Goal: Transaction & Acquisition: Purchase product/service

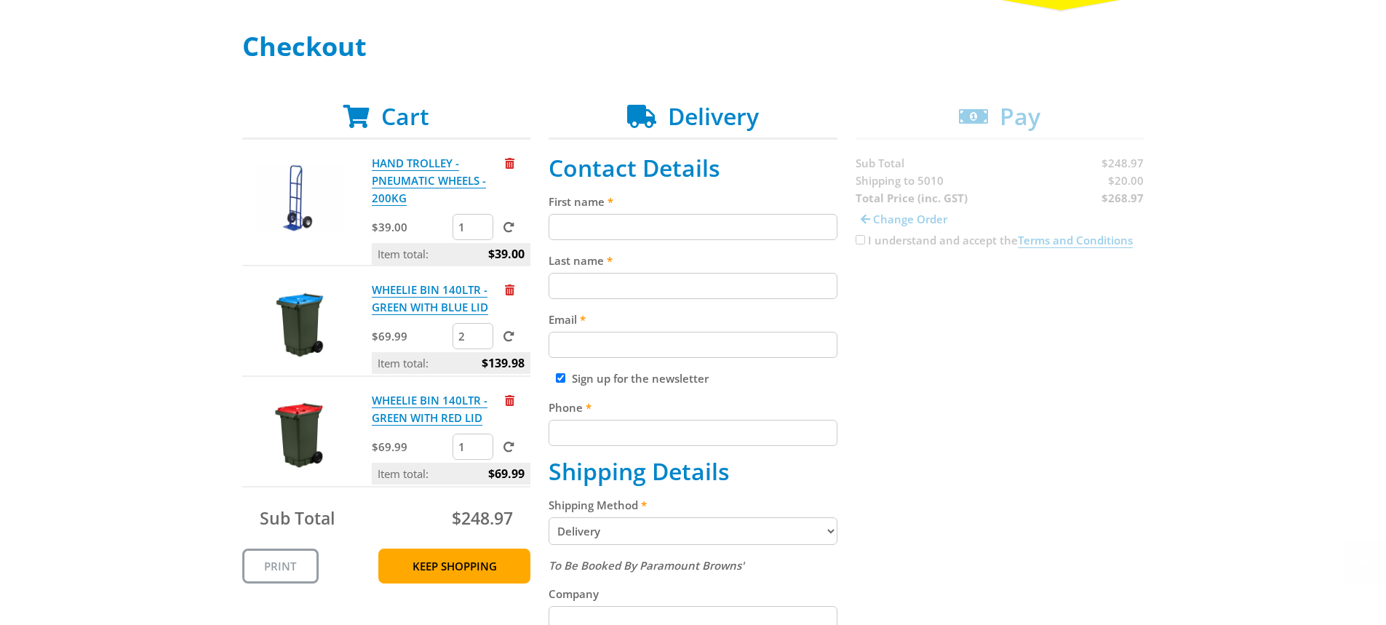
scroll to position [291, 0]
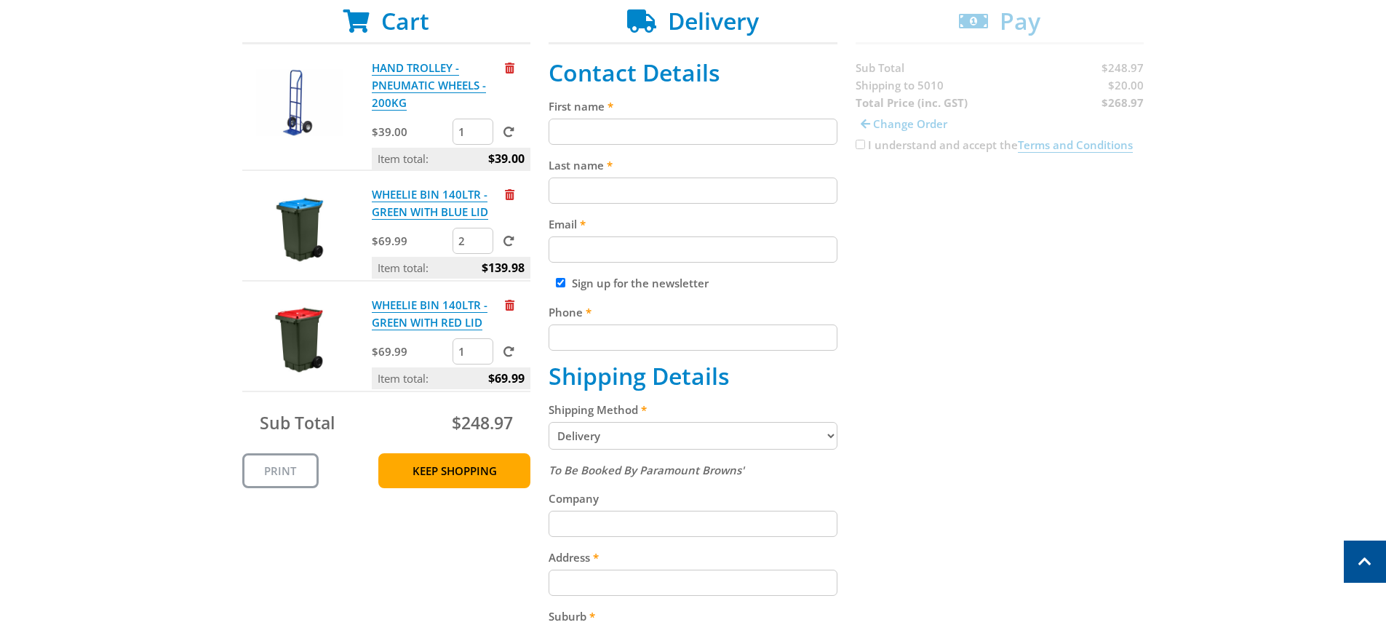
click at [833, 437] on select "Pickup from Gepps Cross Delivery" at bounding box center [693, 436] width 289 height 28
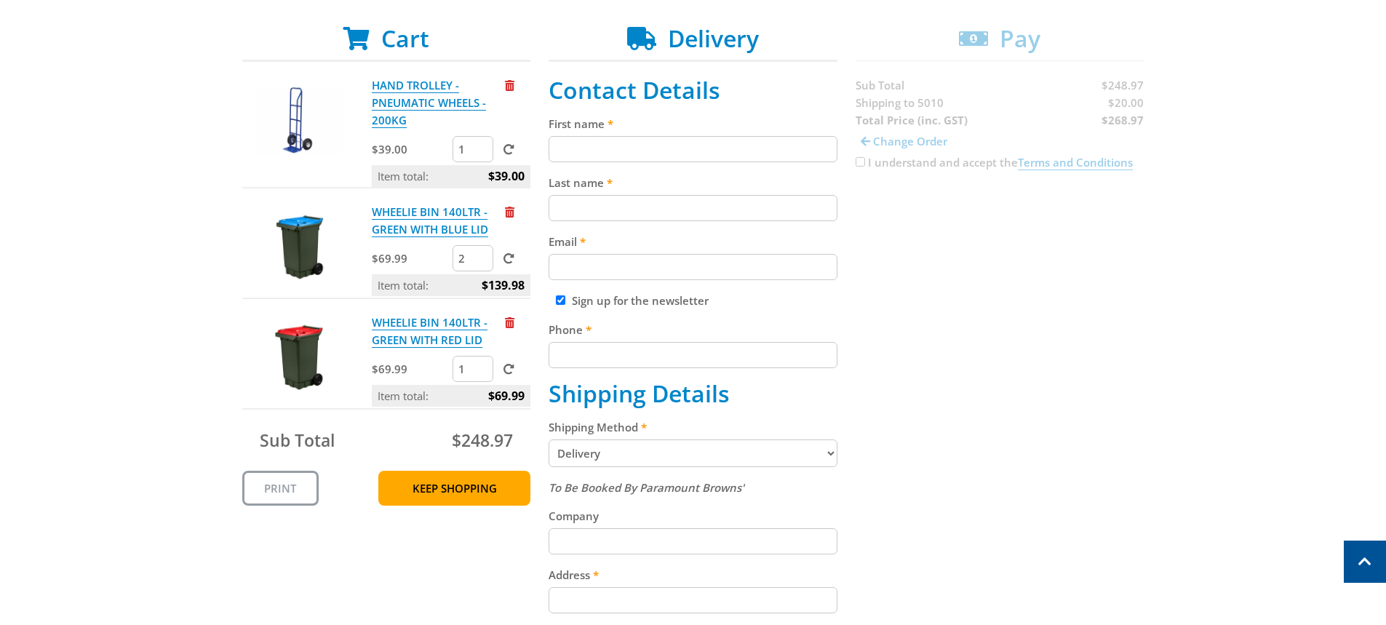
scroll to position [218, 0]
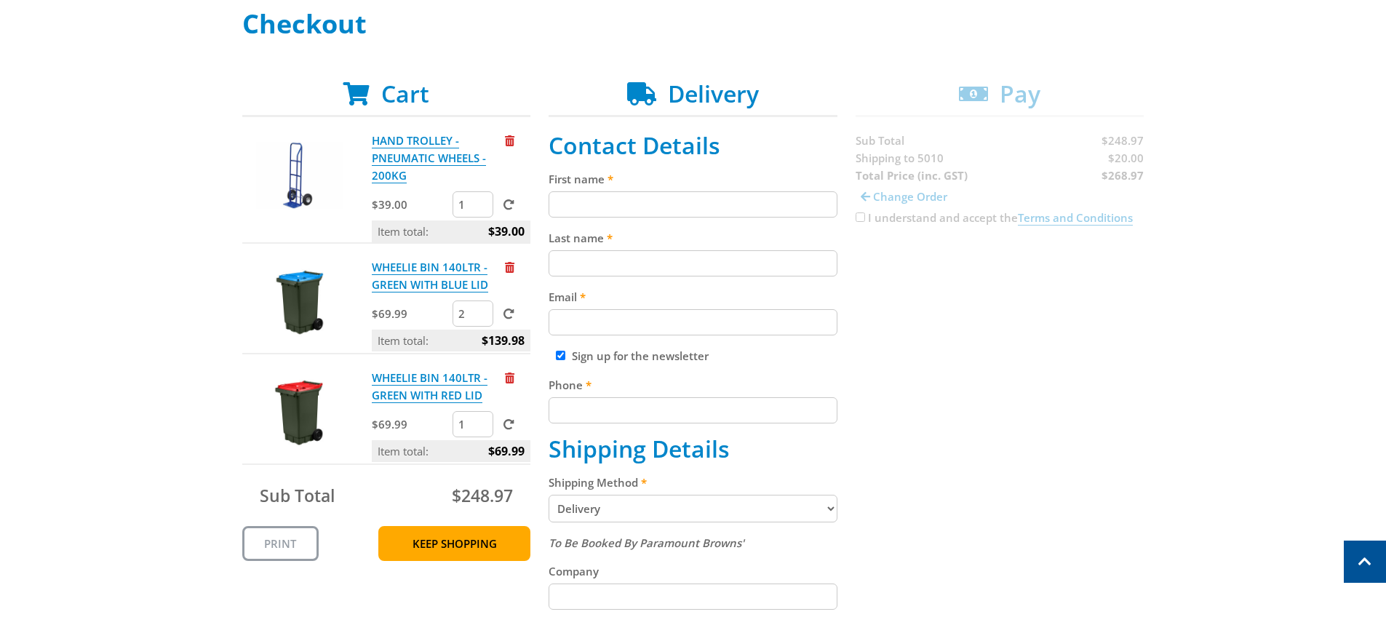
click at [574, 203] on input "First name" at bounding box center [693, 204] width 289 height 26
type input "MFS [GEOGRAPHIC_DATA]"
type input "Business Services Officer"
type input "[DOMAIN_NAME][EMAIL_ADDRESS][DOMAIN_NAME]"
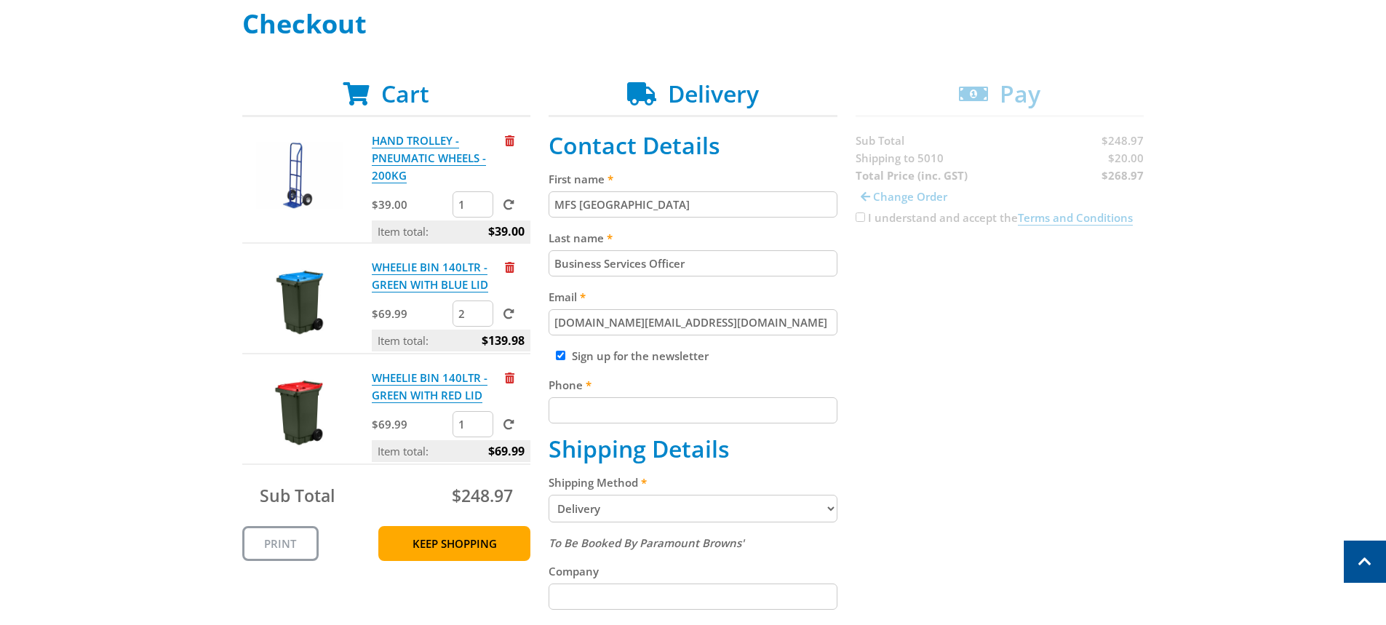
type input "0405038530"
type input "[GEOGRAPHIC_DATA] [GEOGRAPHIC_DATA][STREET_ADDRESS]"
type input "ANGLE PARK"
select select "SA"
drag, startPoint x: 620, startPoint y: 409, endPoint x: 544, endPoint y: 408, distance: 76.4
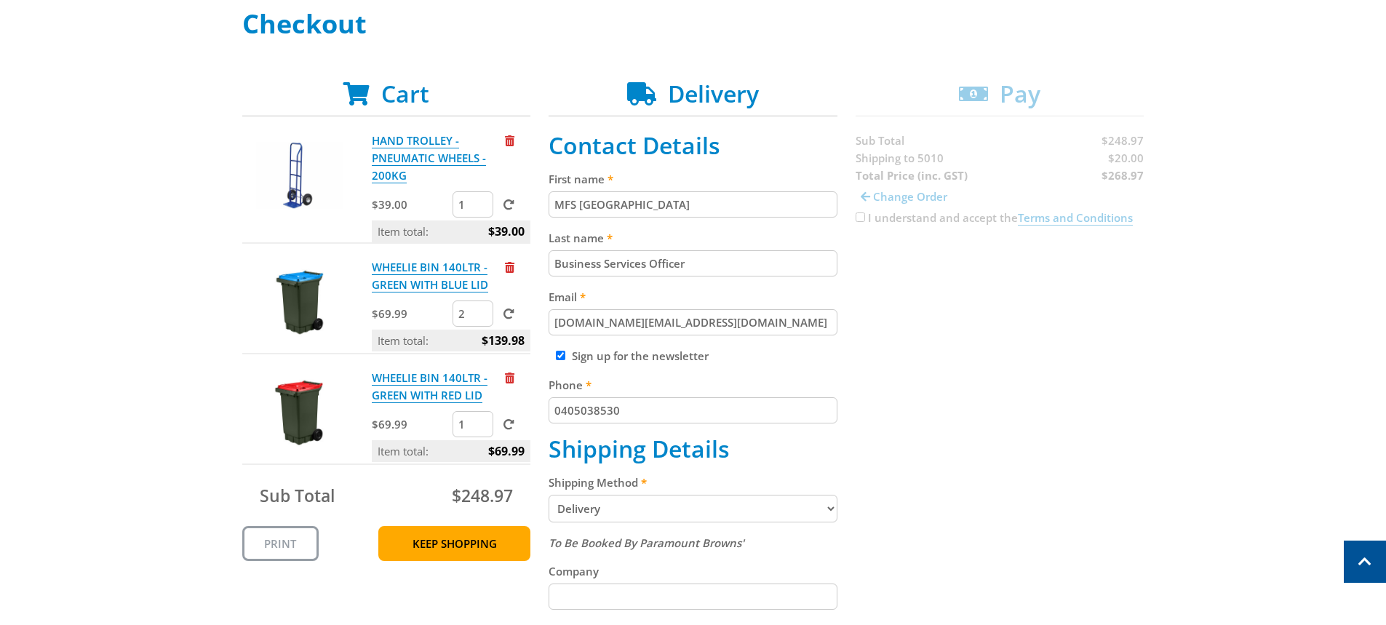
click at [544, 408] on div "Cart HAND TROLLEY - PNEUMATIC WHEELS - 200KG $39.00 1 Item total: $39.00 WHEELI…" at bounding box center [693, 545] width 902 height 931
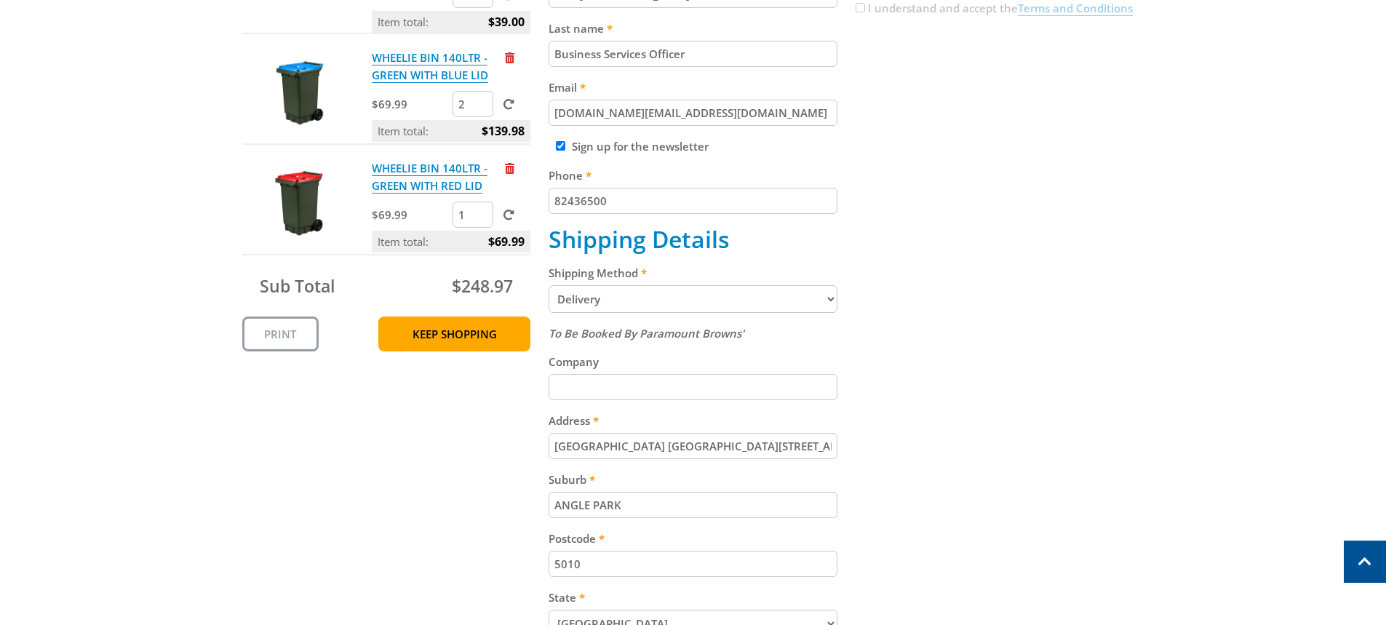
scroll to position [437, 0]
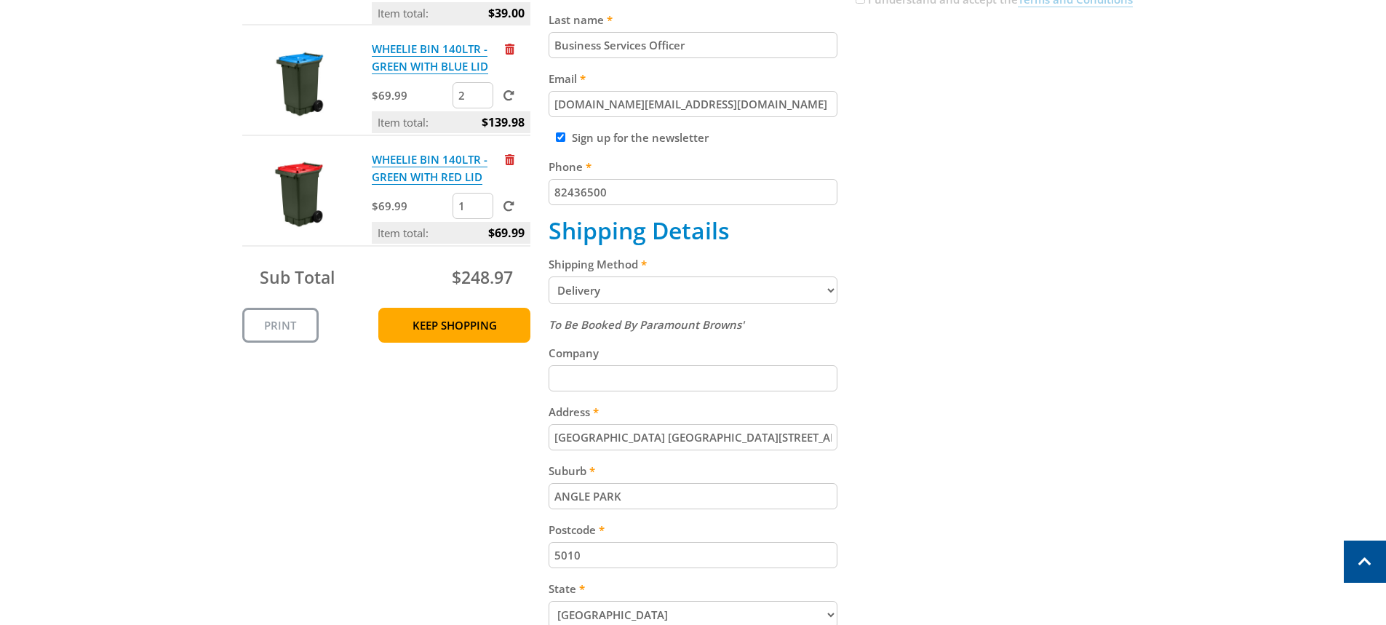
type input "82436500"
click at [587, 378] on input "Company" at bounding box center [693, 378] width 289 height 26
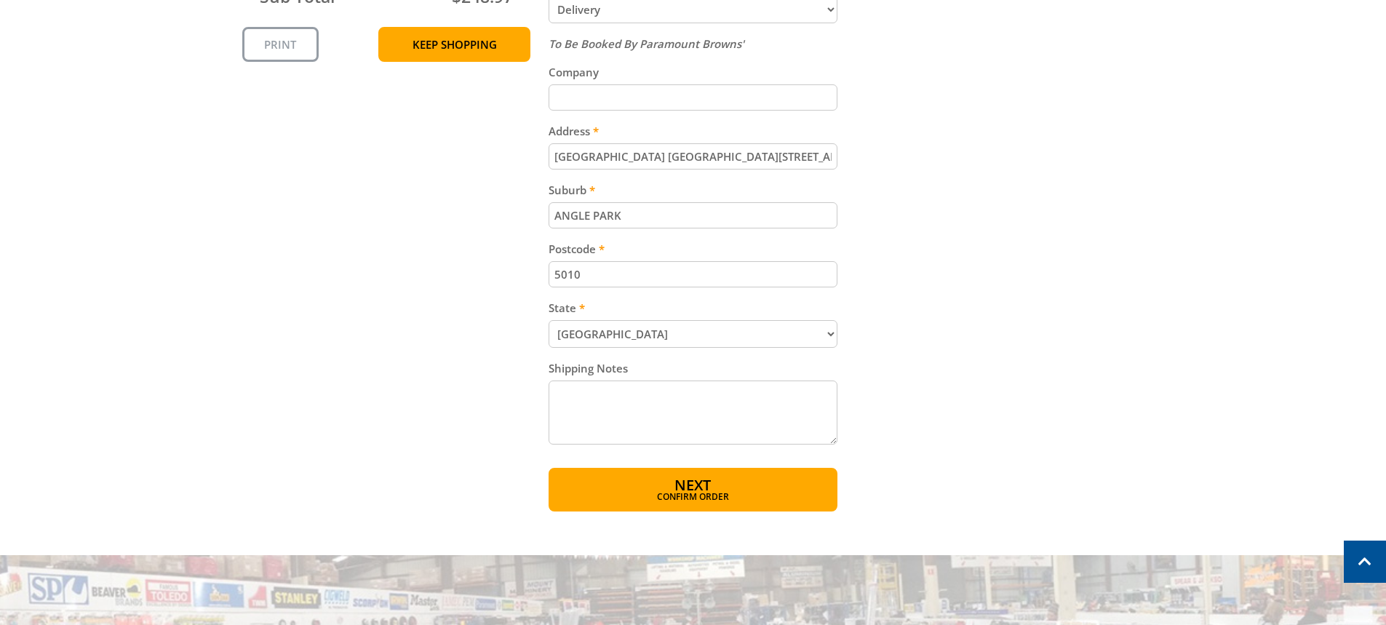
scroll to position [728, 0]
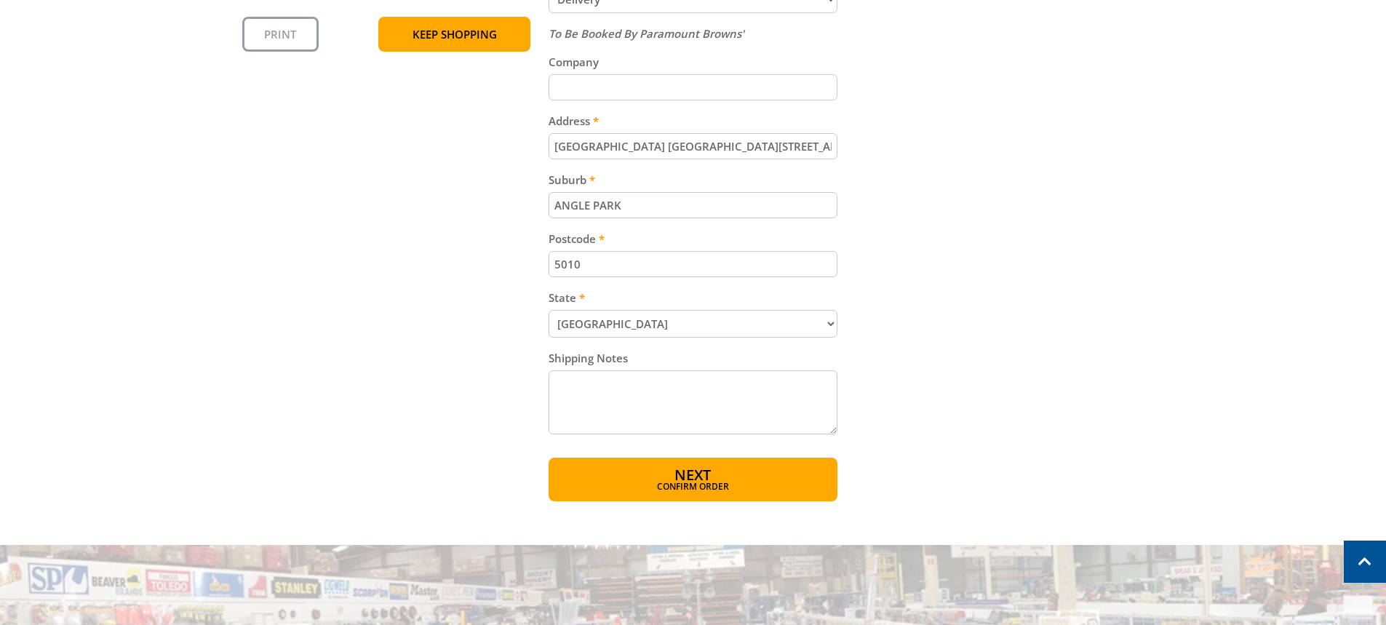
click at [560, 375] on textarea "Shipping Notes" at bounding box center [693, 402] width 289 height 64
type textarea "l"
type textarea "Through the automatic gates last building on the right. Metropolitan fire servi…"
click at [685, 479] on span "Next" at bounding box center [693, 477] width 36 height 20
click at [735, 489] on span "Confirm order" at bounding box center [693, 488] width 226 height 9
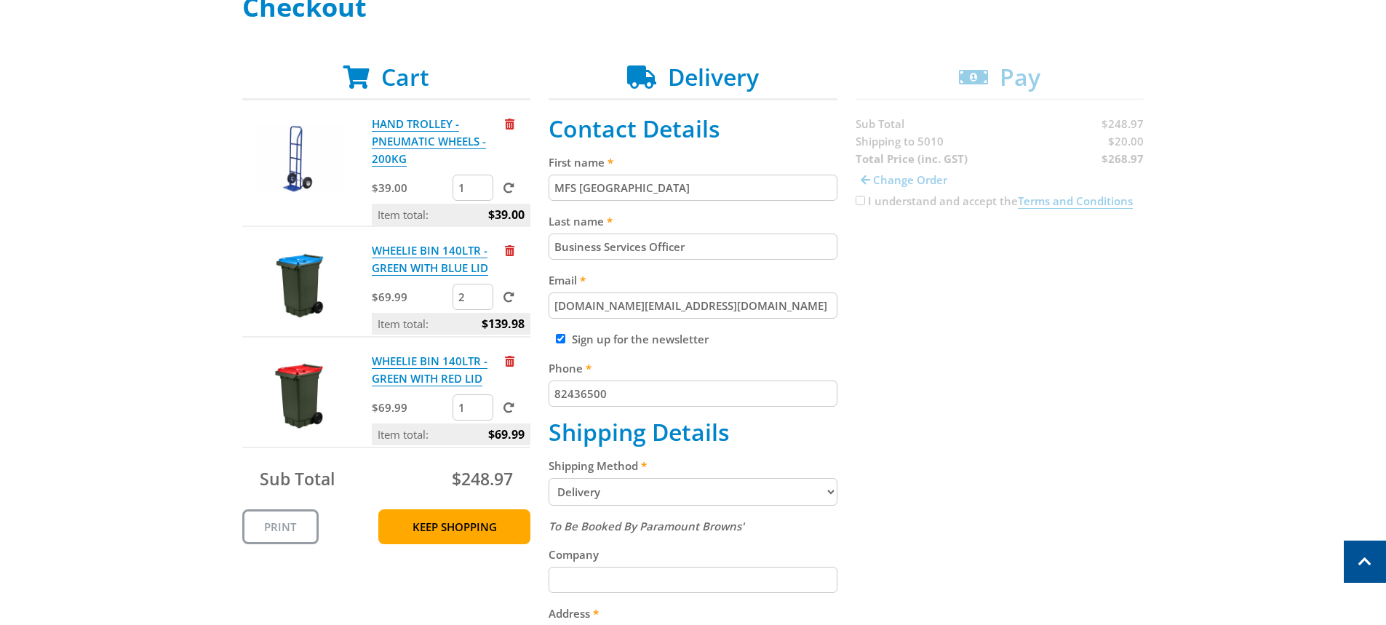
scroll to position [218, 0]
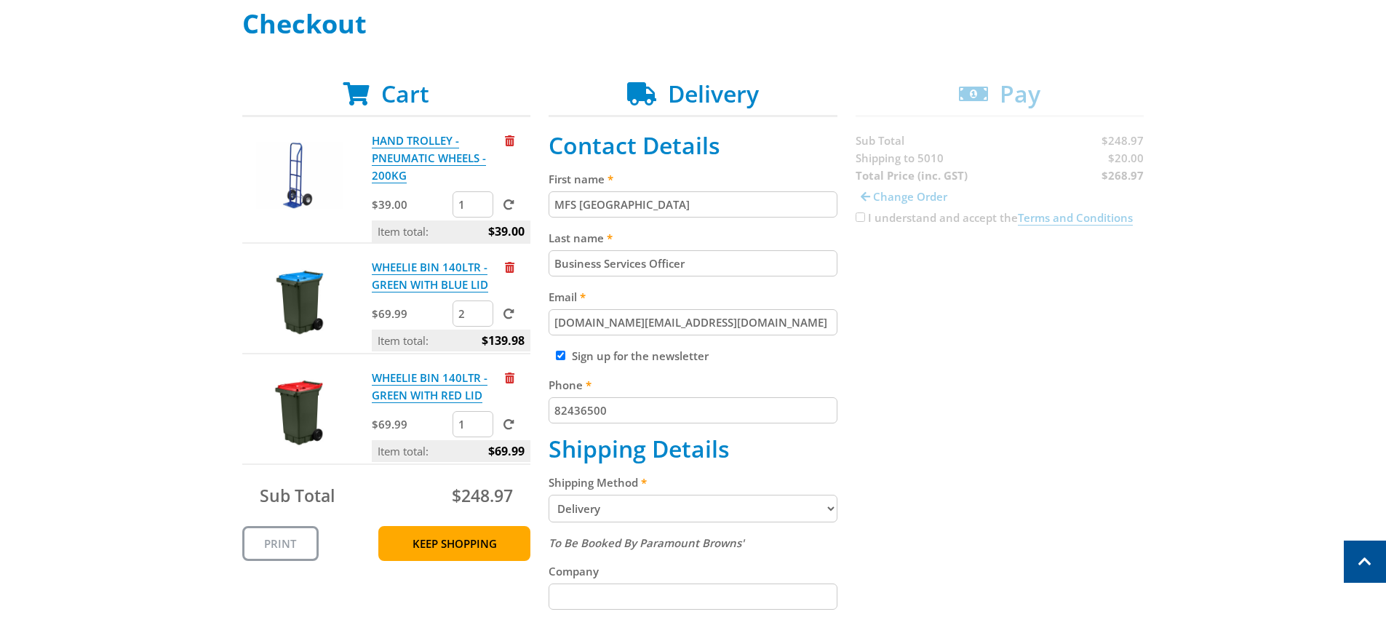
click at [1047, 219] on div "Cart HAND TROLLEY - PNEUMATIC WHEELS - 200KG $39.00 1 Item total: $39.00 WHEELI…" at bounding box center [693, 545] width 902 height 931
click at [655, 508] on select "Pickup from Gepps Cross Delivery" at bounding box center [693, 509] width 289 height 28
click at [549, 495] on select "Pickup from Gepps Cross Delivery" at bounding box center [693, 509] width 289 height 28
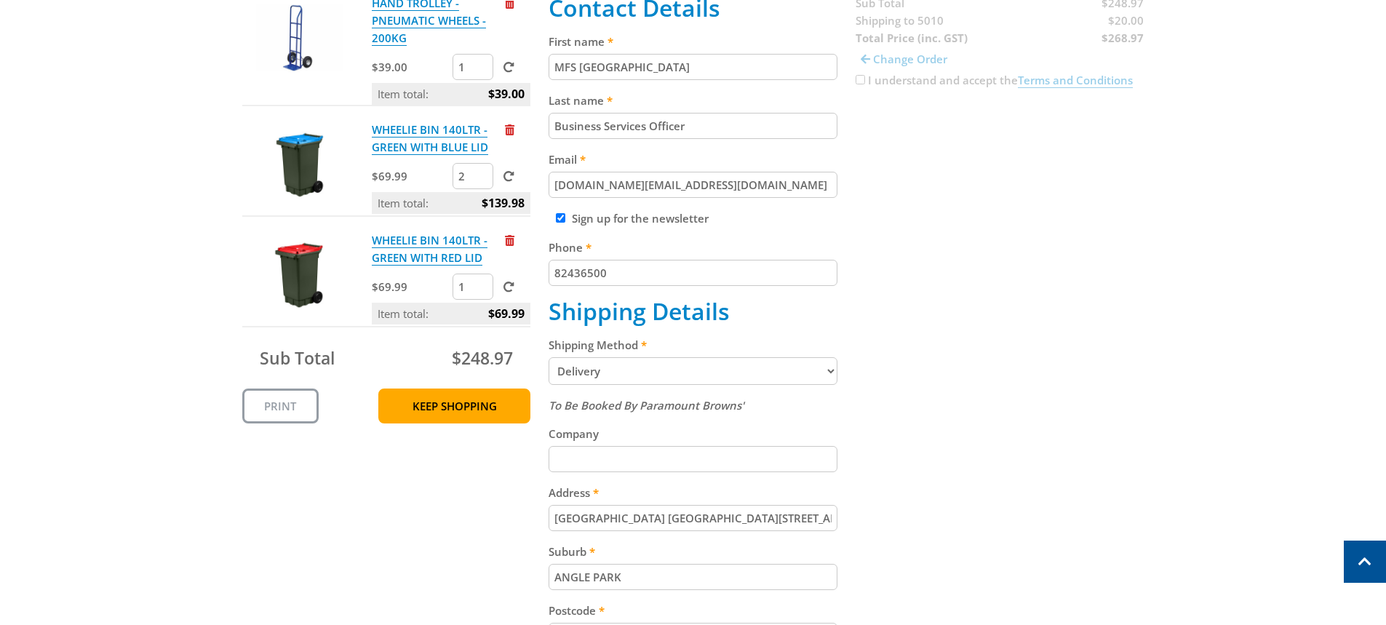
scroll to position [364, 0]
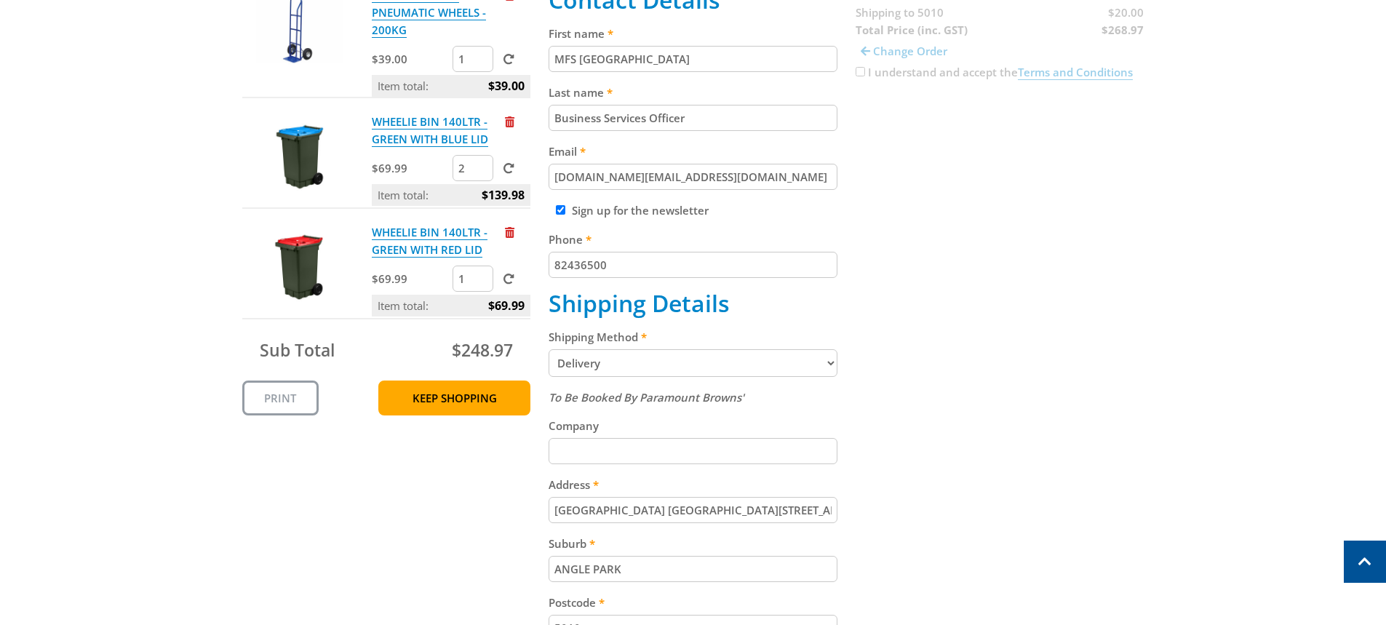
click at [637, 445] on input "Company" at bounding box center [693, 451] width 289 height 26
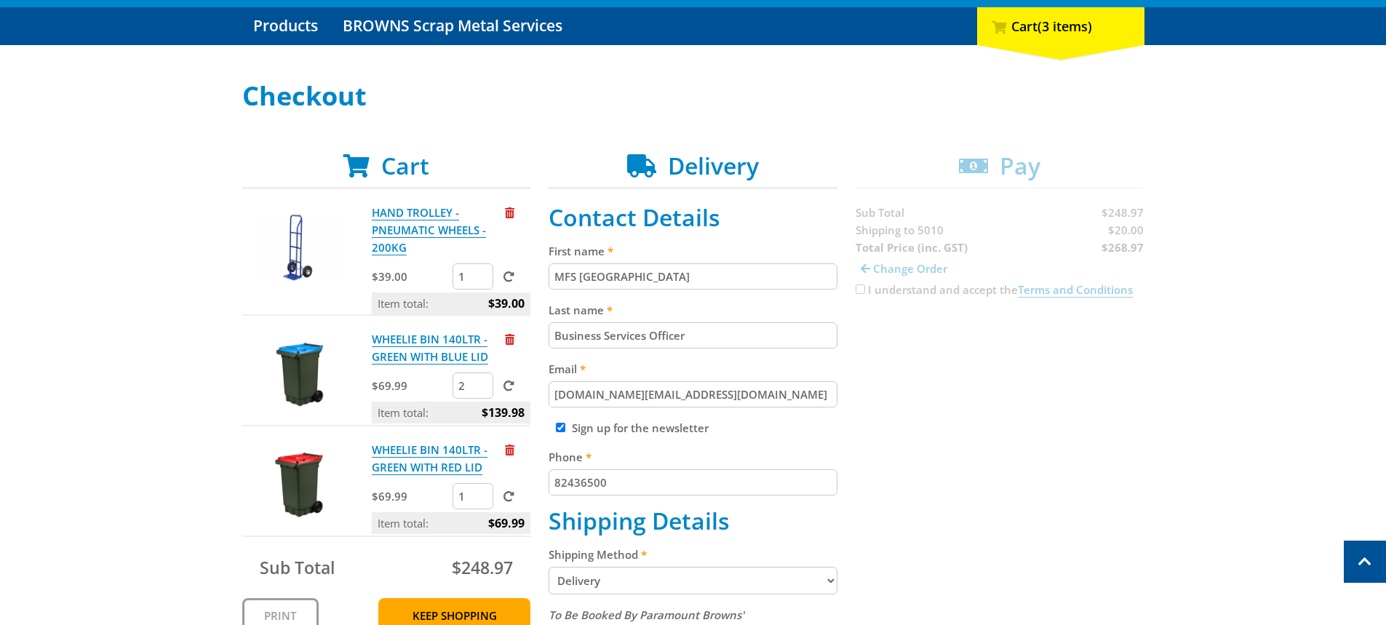
scroll to position [146, 0]
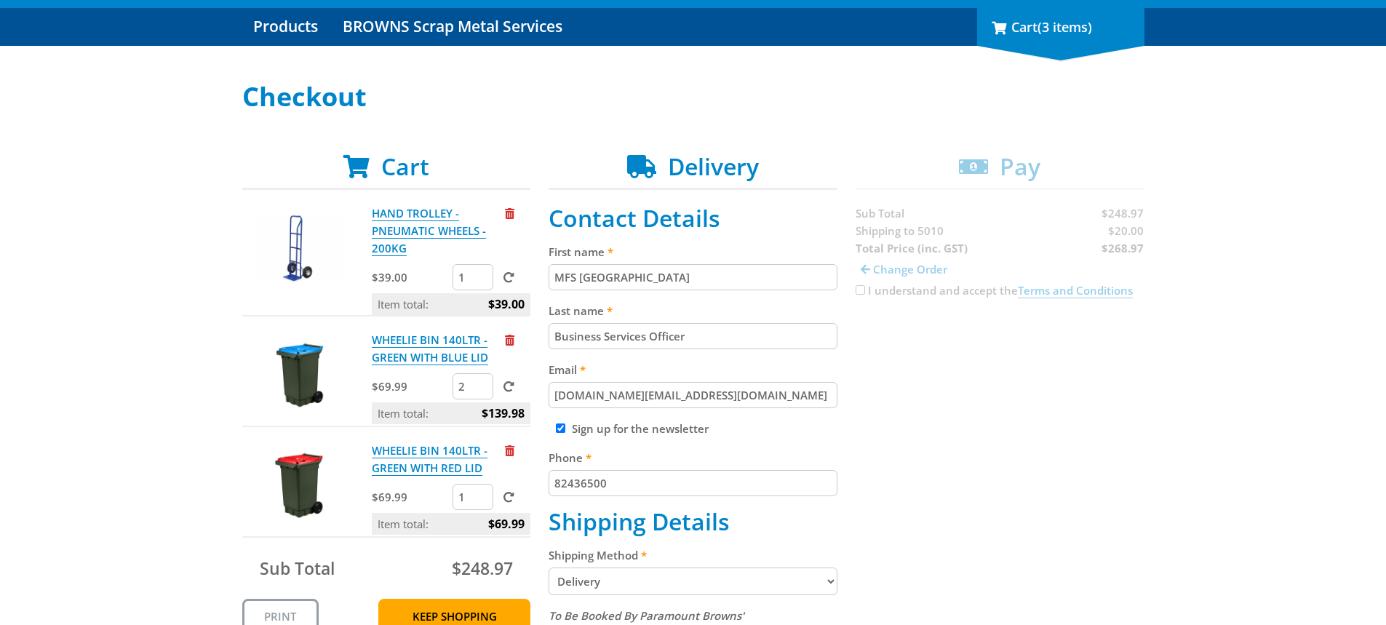
click at [1074, 38] on div "3 Cart (3 items)" at bounding box center [1060, 27] width 167 height 38
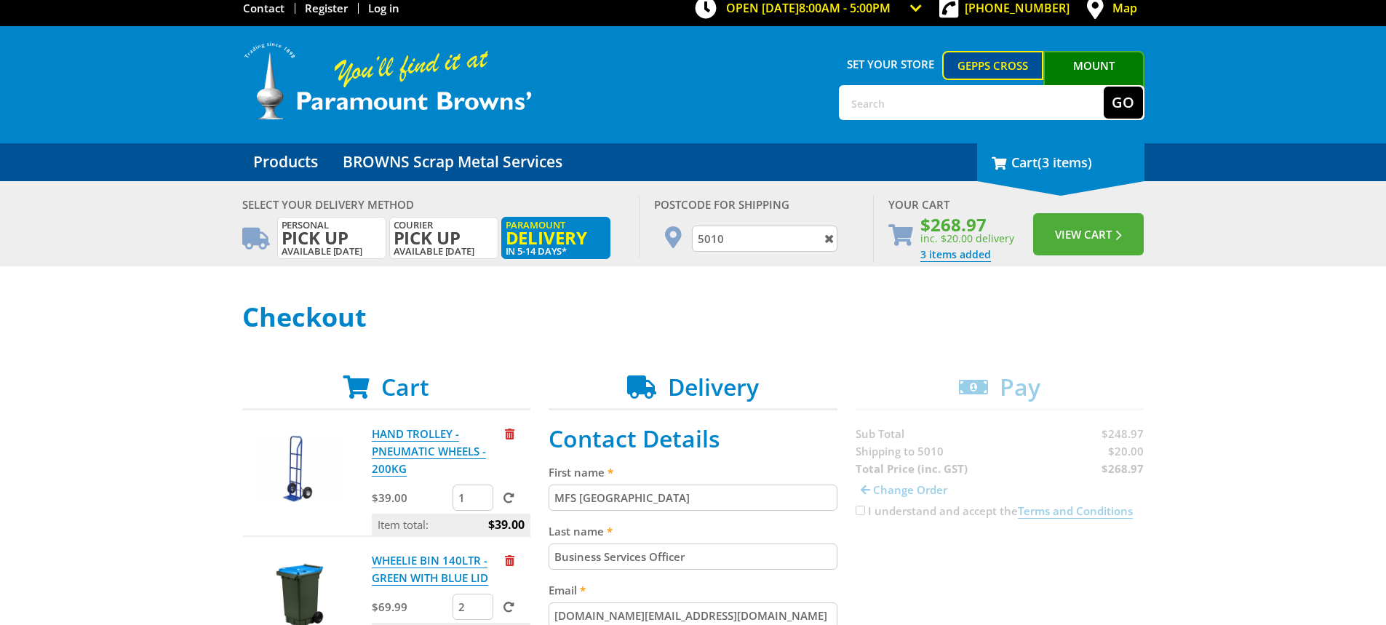
scroll to position [0, 0]
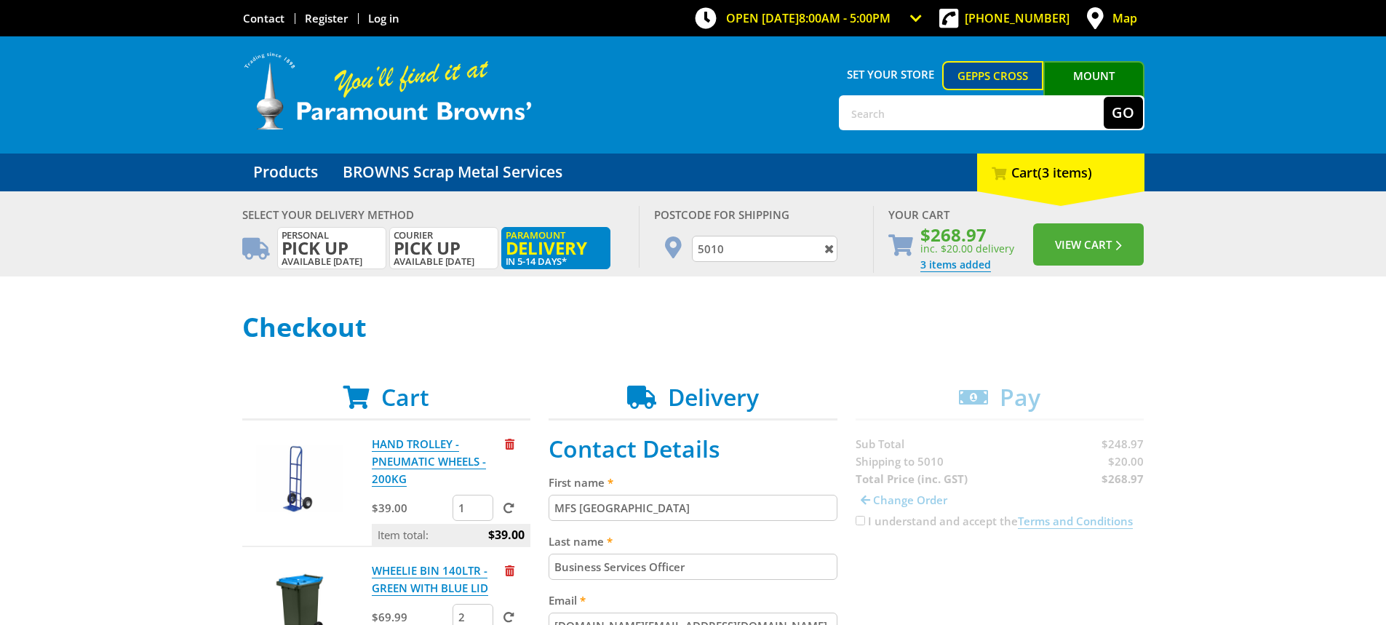
click at [454, 405] on h2 "Cart" at bounding box center [386, 398] width 289 height 28
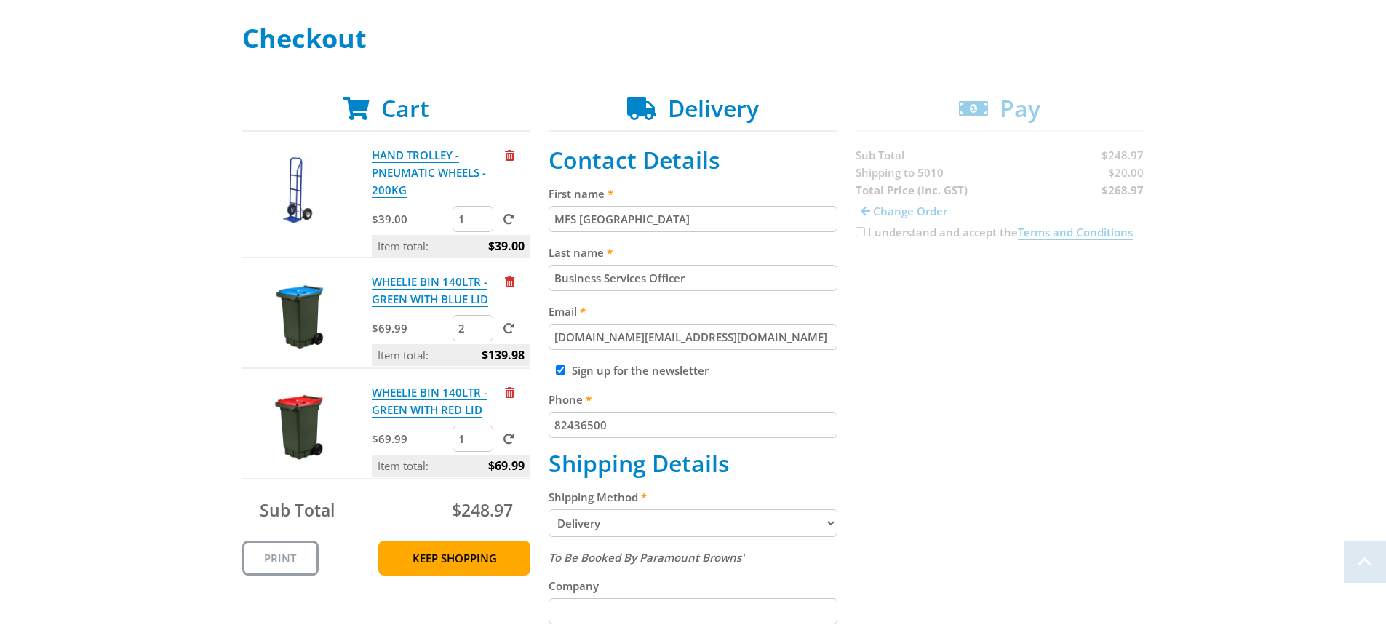
scroll to position [291, 0]
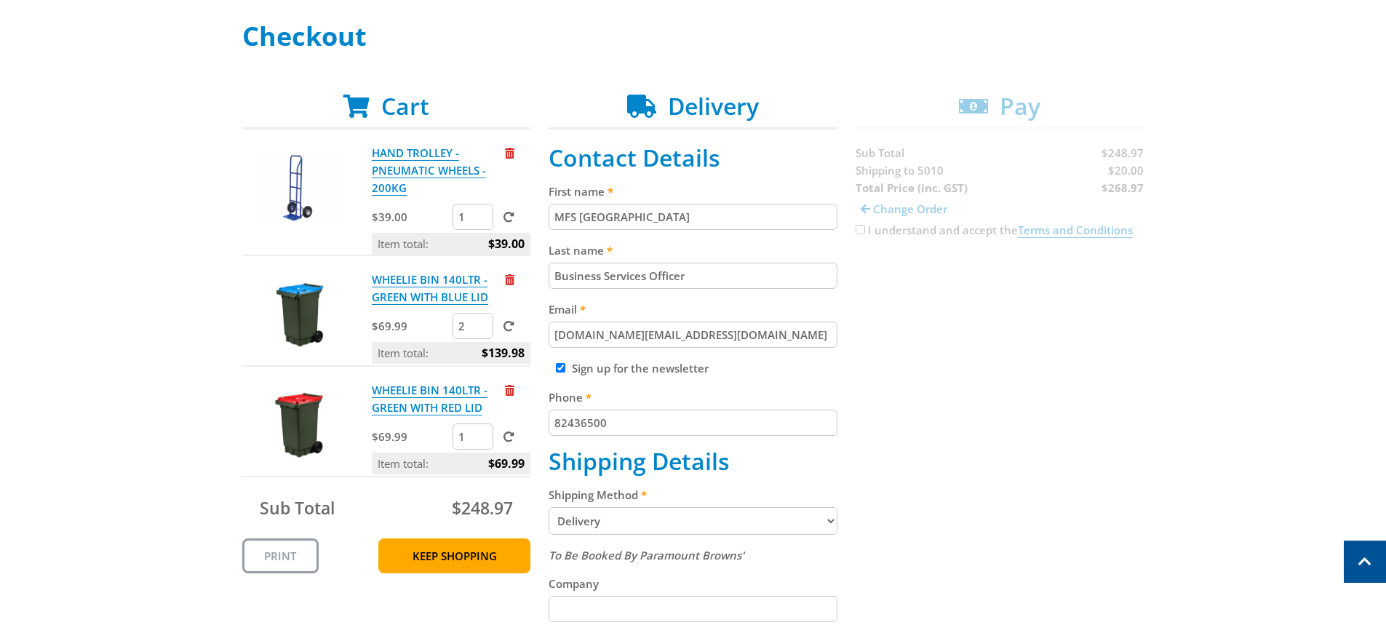
click at [1107, 229] on div "Cart HAND TROLLEY - PNEUMATIC WHEELS - 200KG $39.00 1 Item total: $39.00 WHEELI…" at bounding box center [693, 557] width 902 height 931
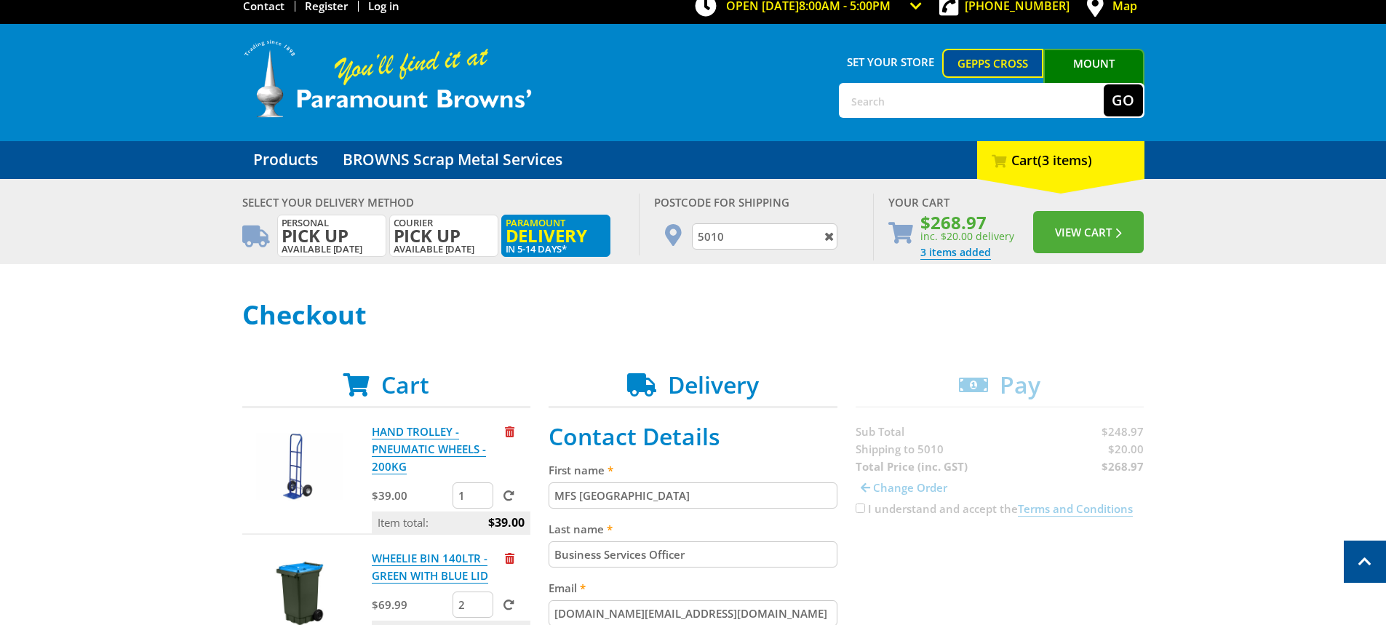
scroll to position [0, 0]
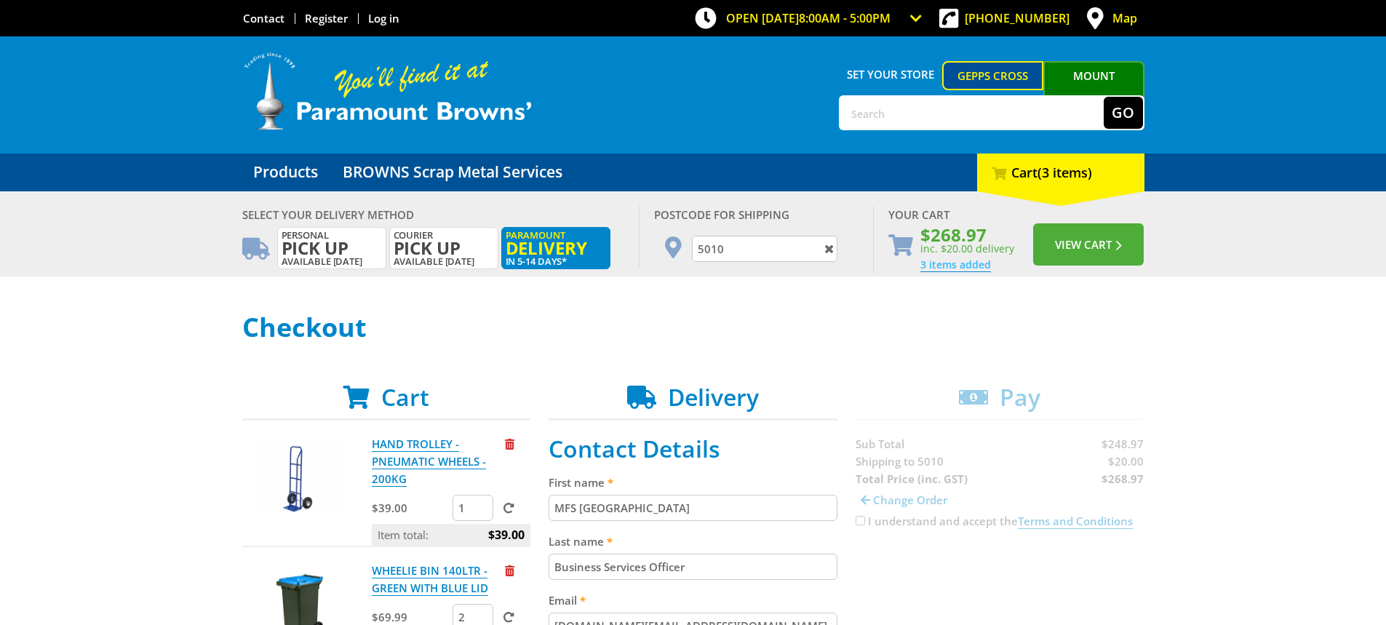
click at [962, 269] on link "3 items added" at bounding box center [956, 265] width 71 height 15
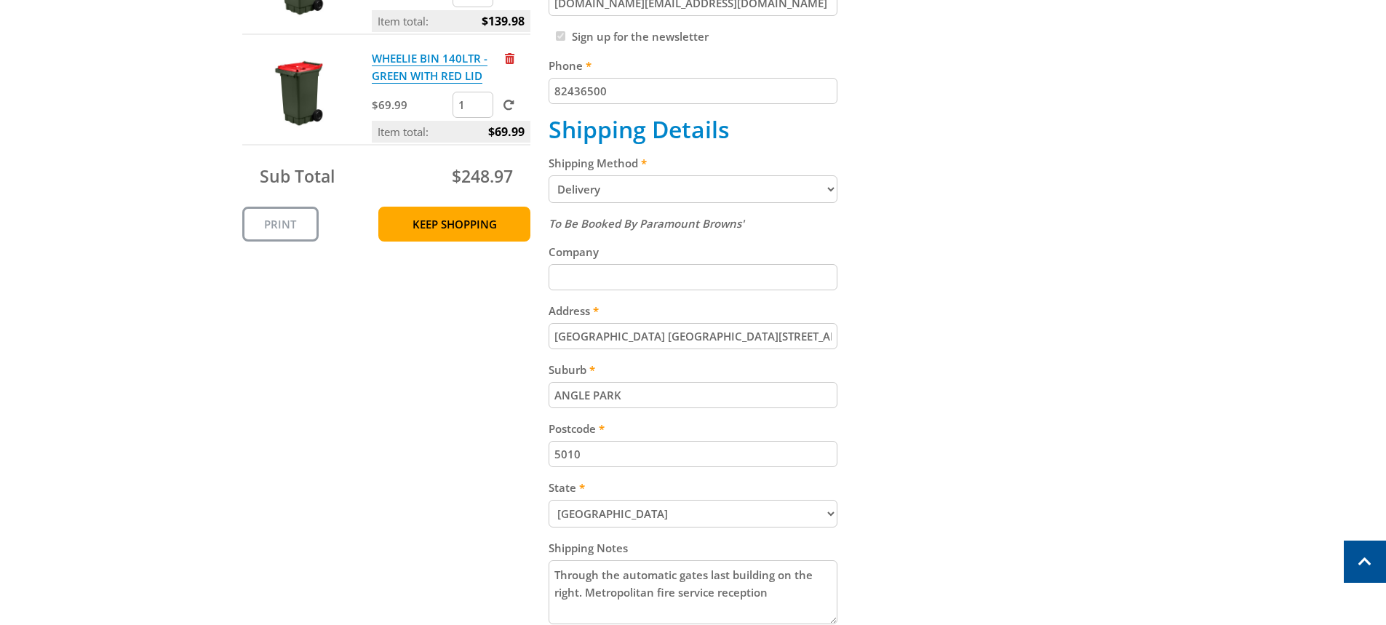
scroll to position [291, 0]
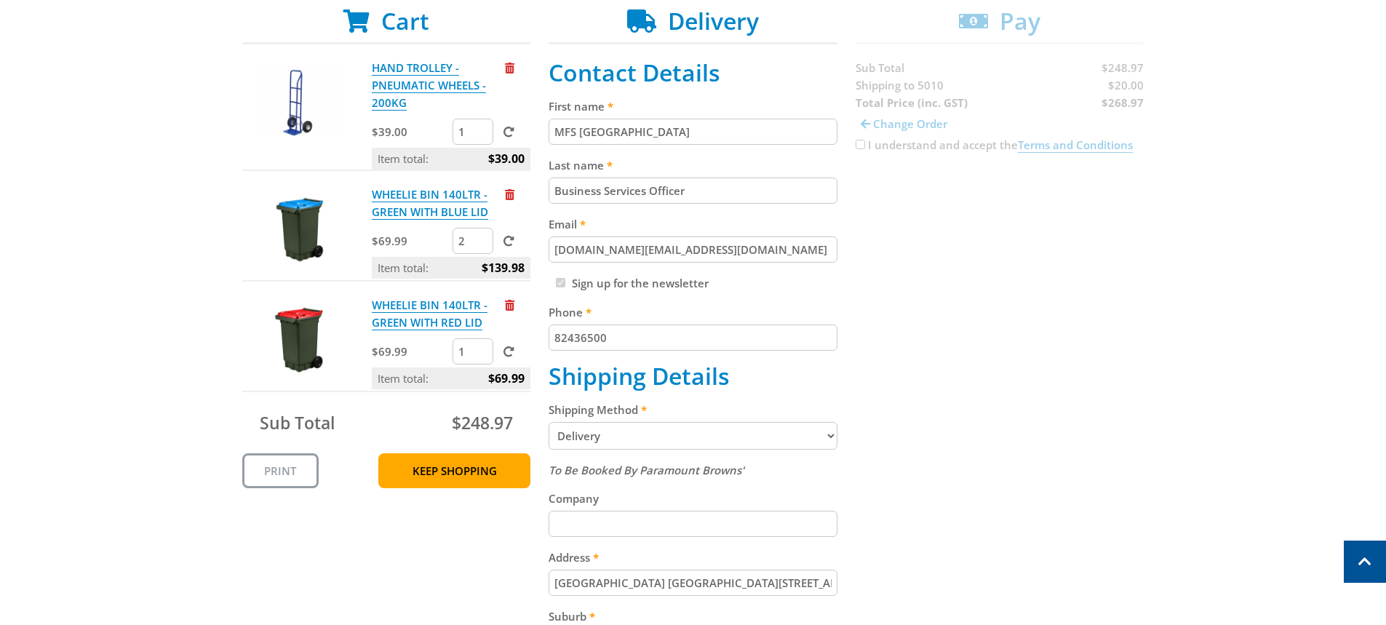
click at [1000, 25] on div "Cart HAND TROLLEY - PNEUMATIC WHEELS - 200KG $39.00 1 Item total: $39.00 WHEELI…" at bounding box center [693, 472] width 902 height 931
click at [275, 479] on link "Print" at bounding box center [280, 470] width 76 height 35
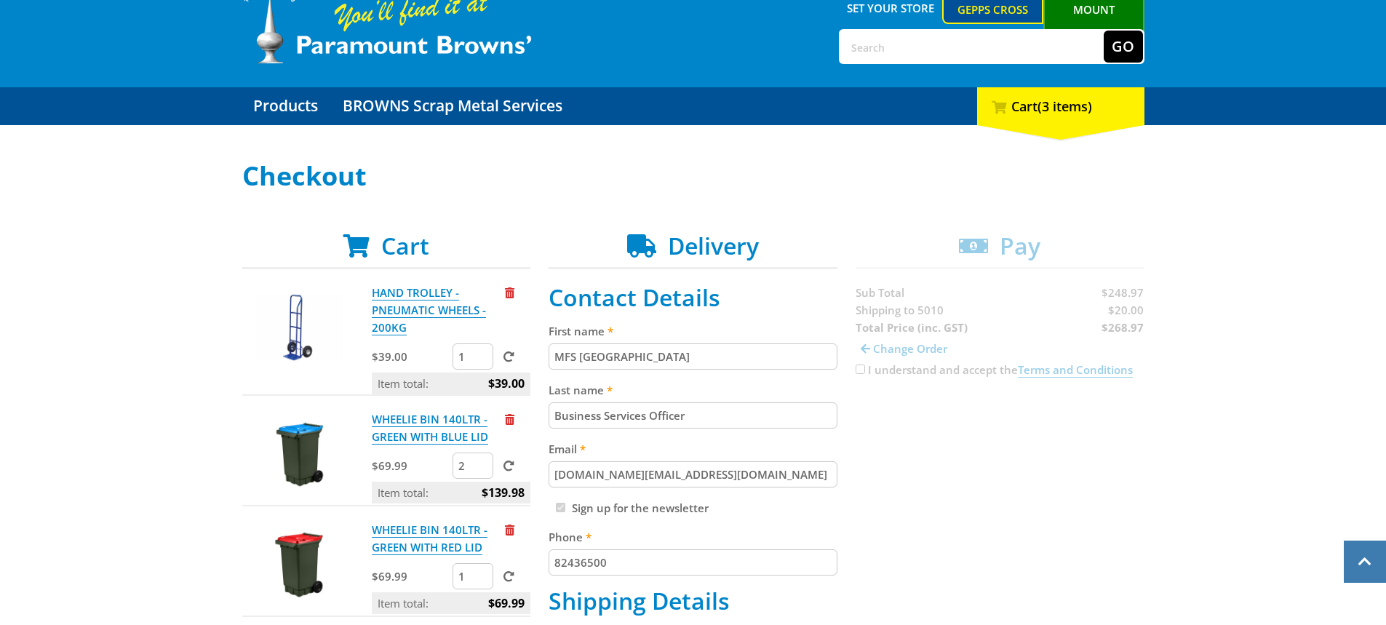
scroll to position [0, 0]
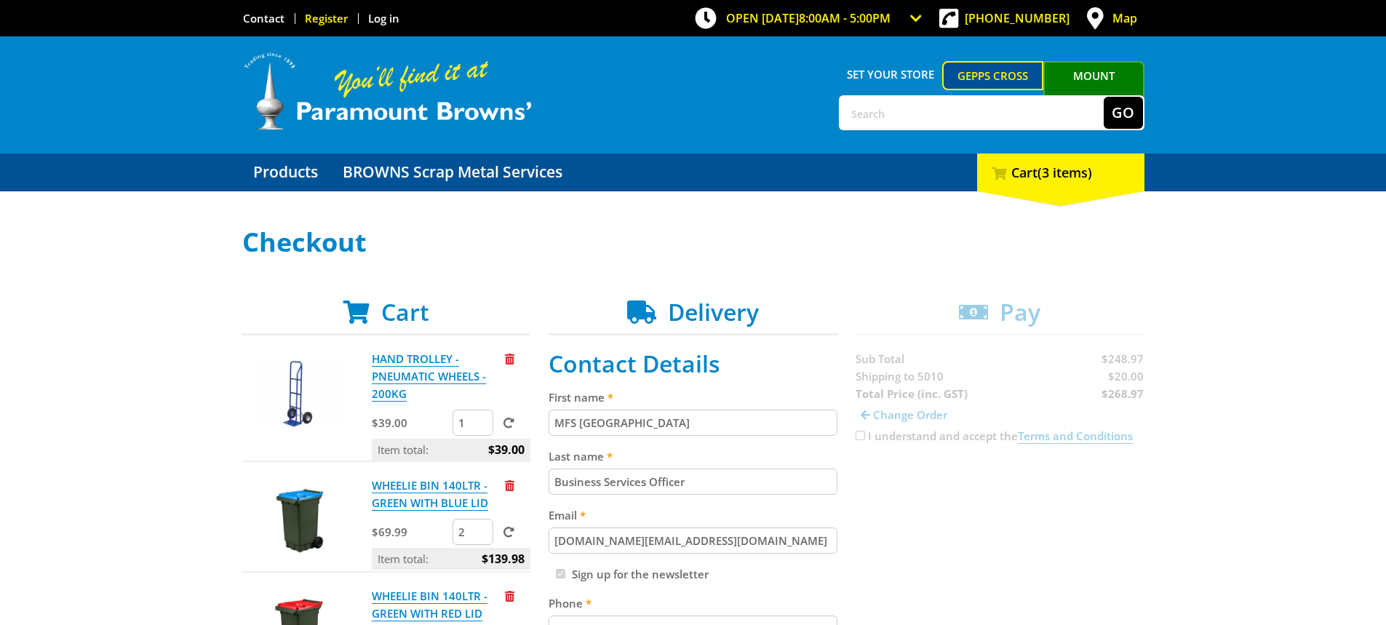
click at [337, 25] on link "Register" at bounding box center [326, 18] width 43 height 15
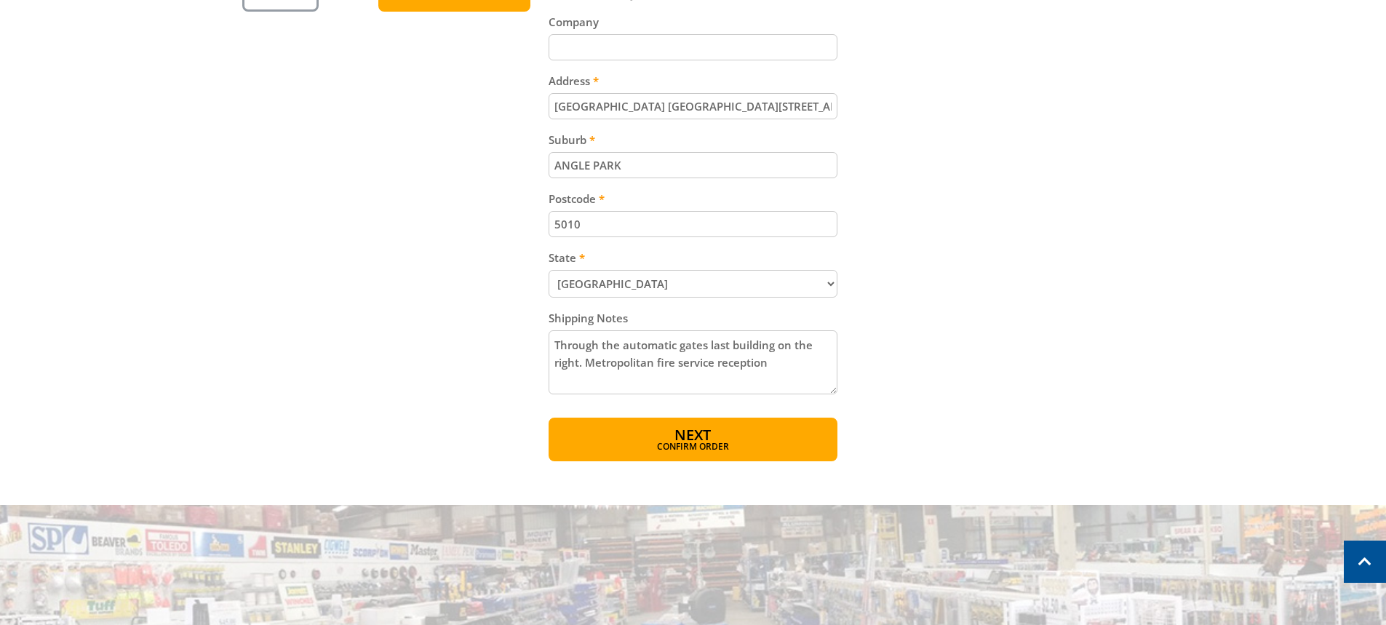
scroll to position [801, 0]
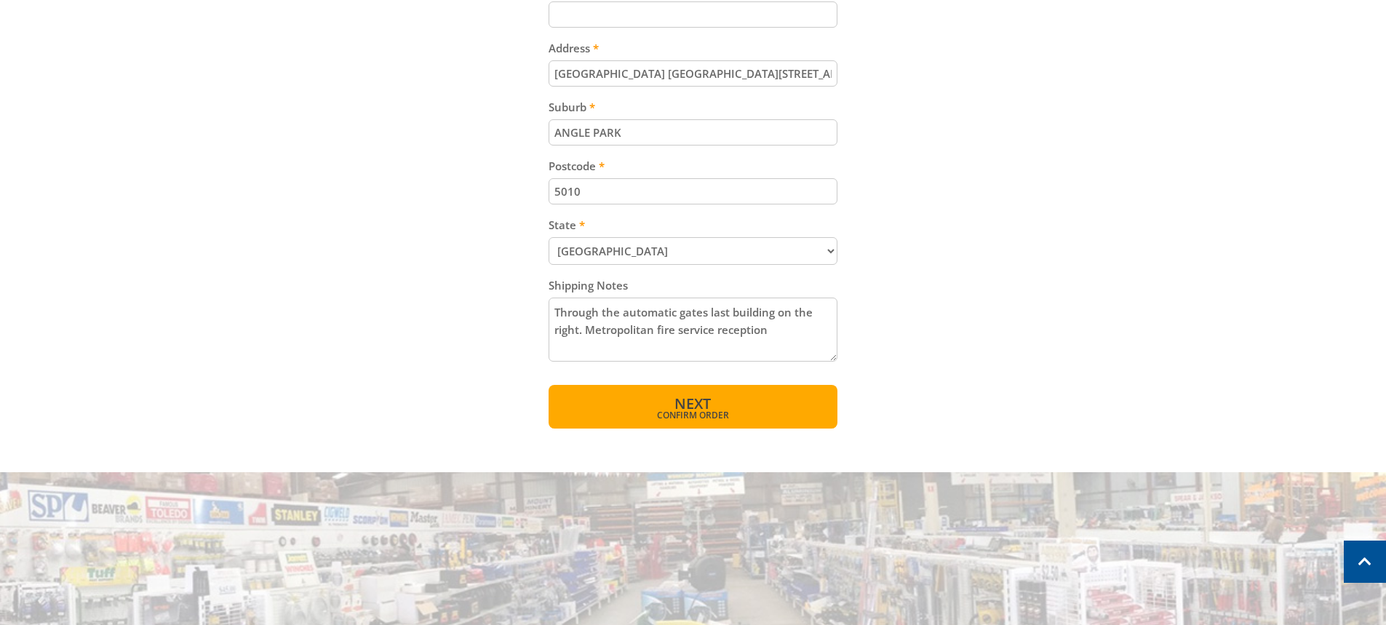
click at [741, 412] on span "Confirm order" at bounding box center [693, 415] width 226 height 9
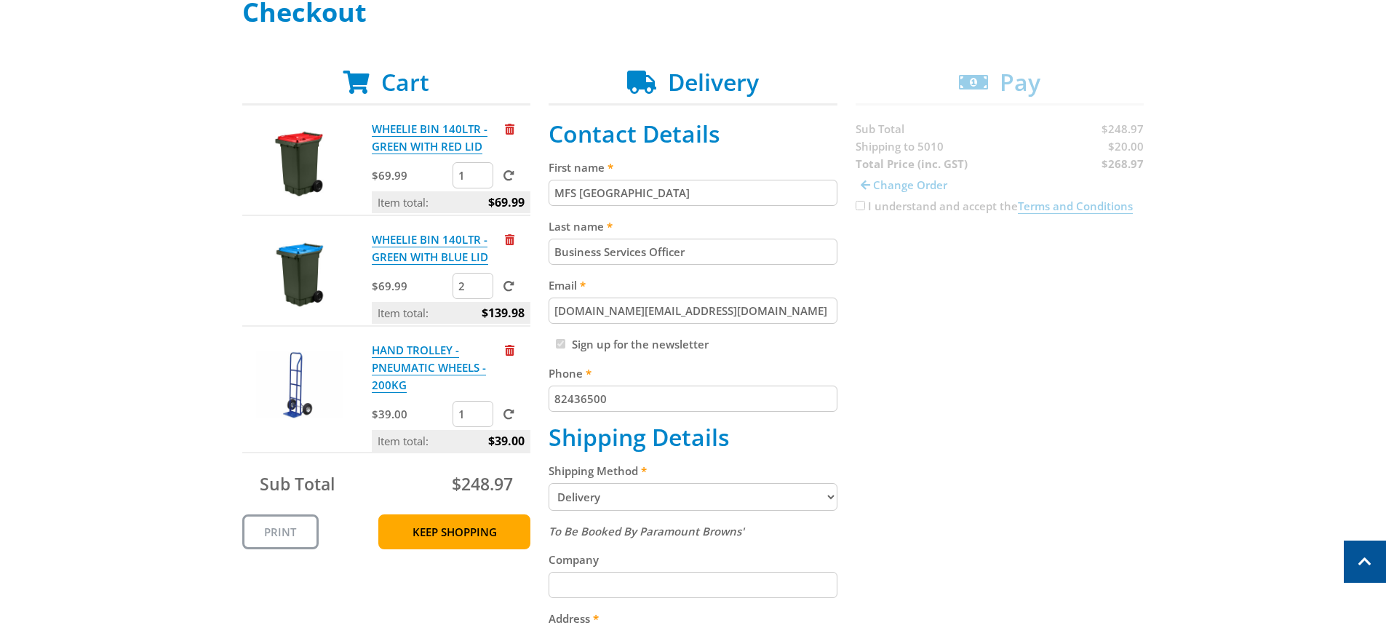
scroll to position [73, 0]
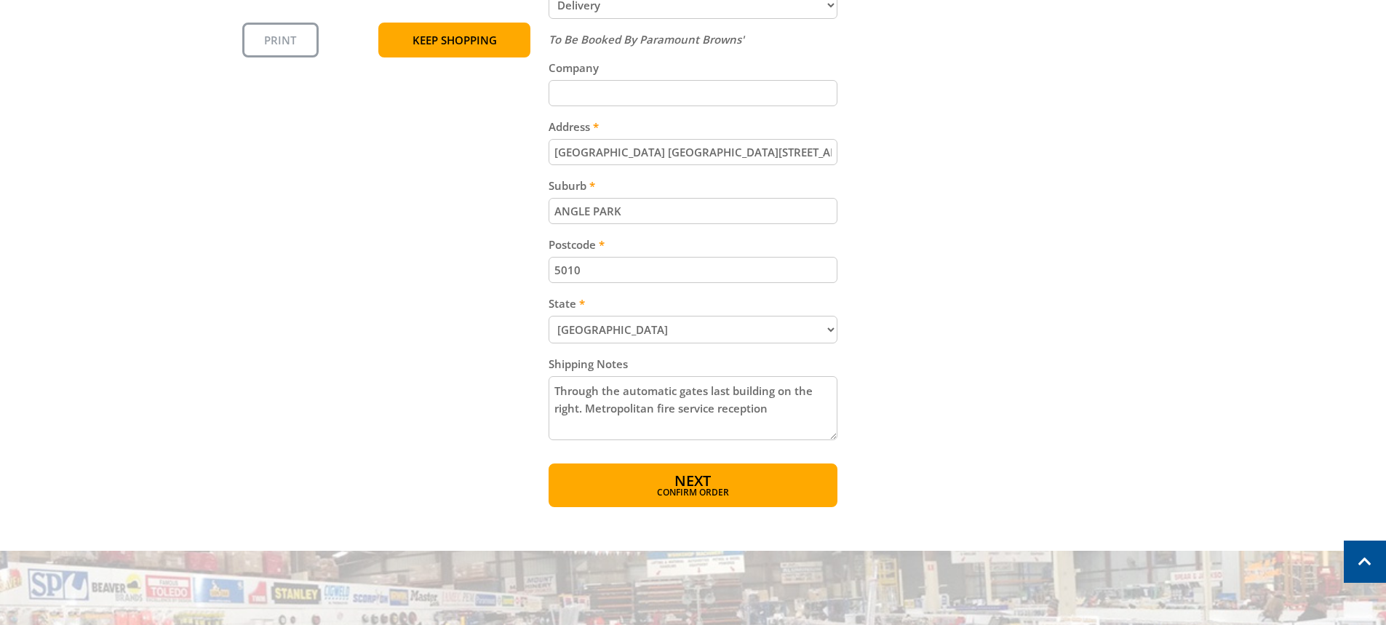
scroll to position [728, 0]
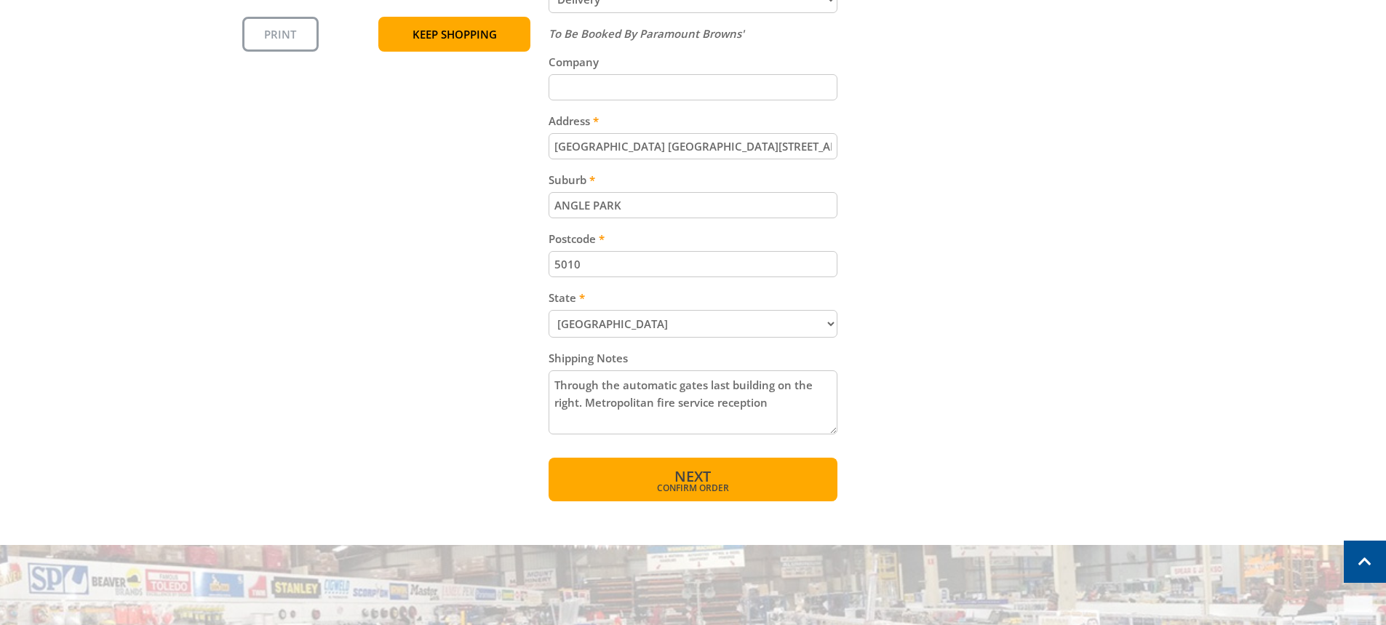
click at [703, 491] on span "Confirm order" at bounding box center [693, 488] width 226 height 9
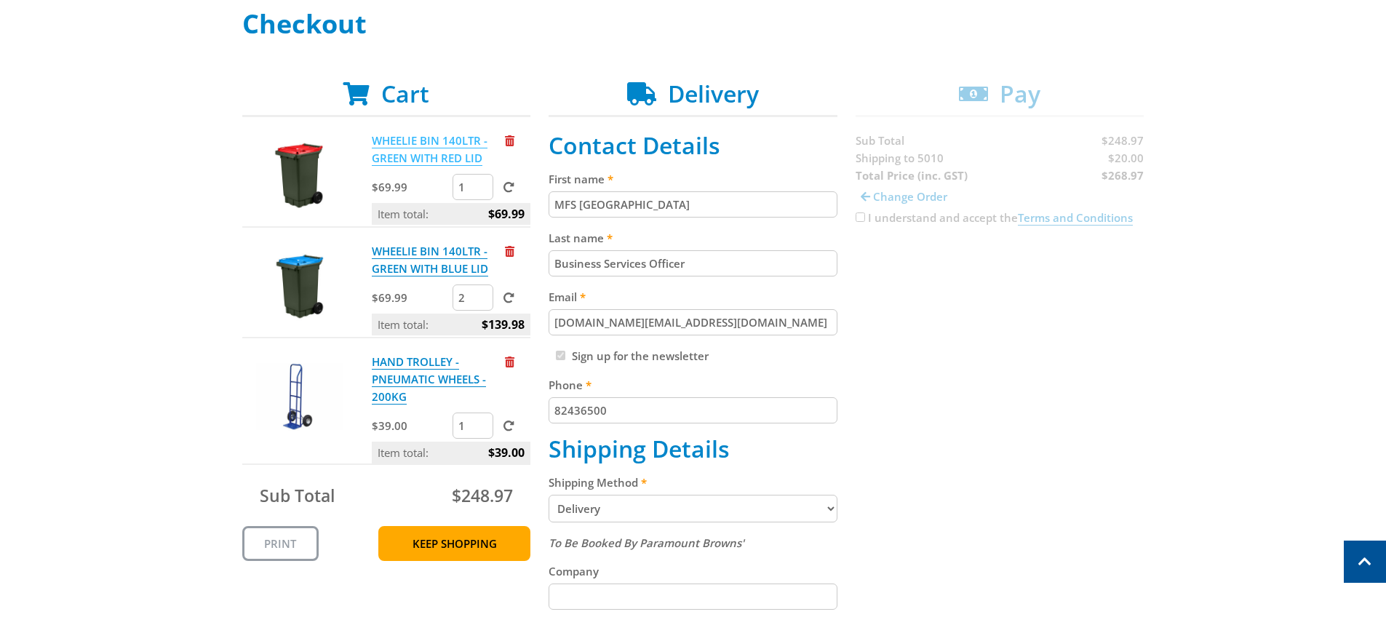
click at [434, 148] on link "WHEELIE BIN 140LTR - GREEN WITH RED LID" at bounding box center [430, 149] width 116 height 33
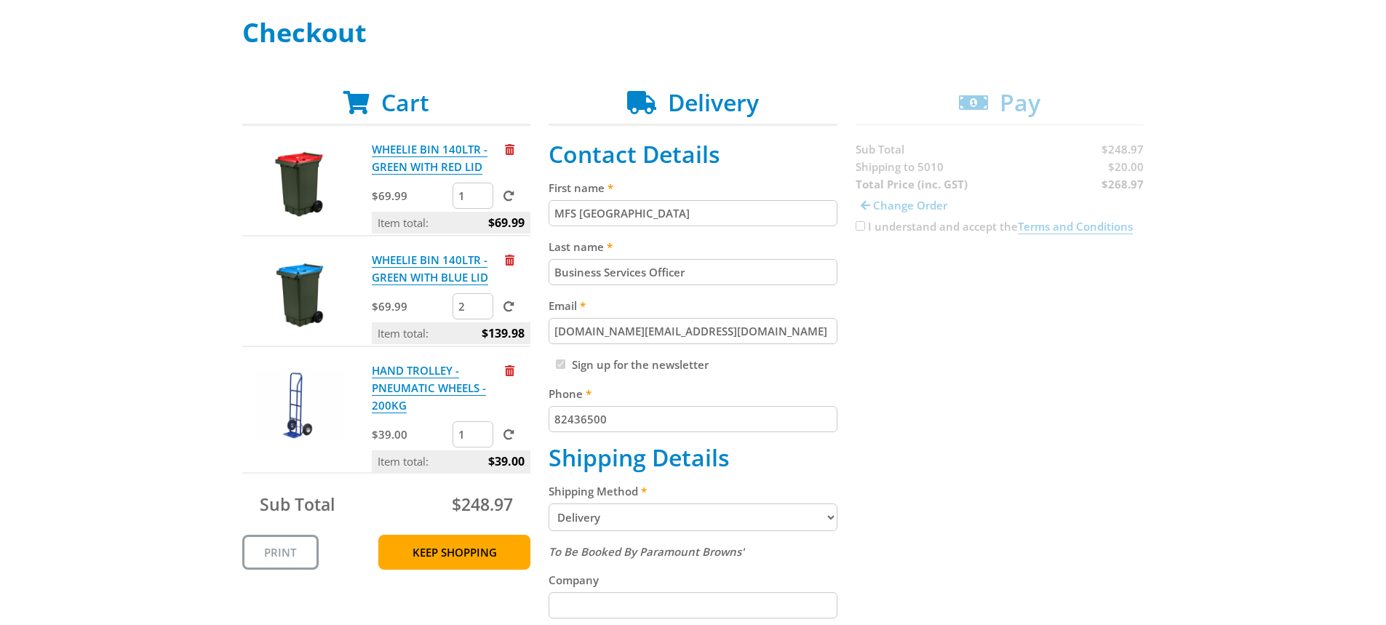
scroll to position [218, 0]
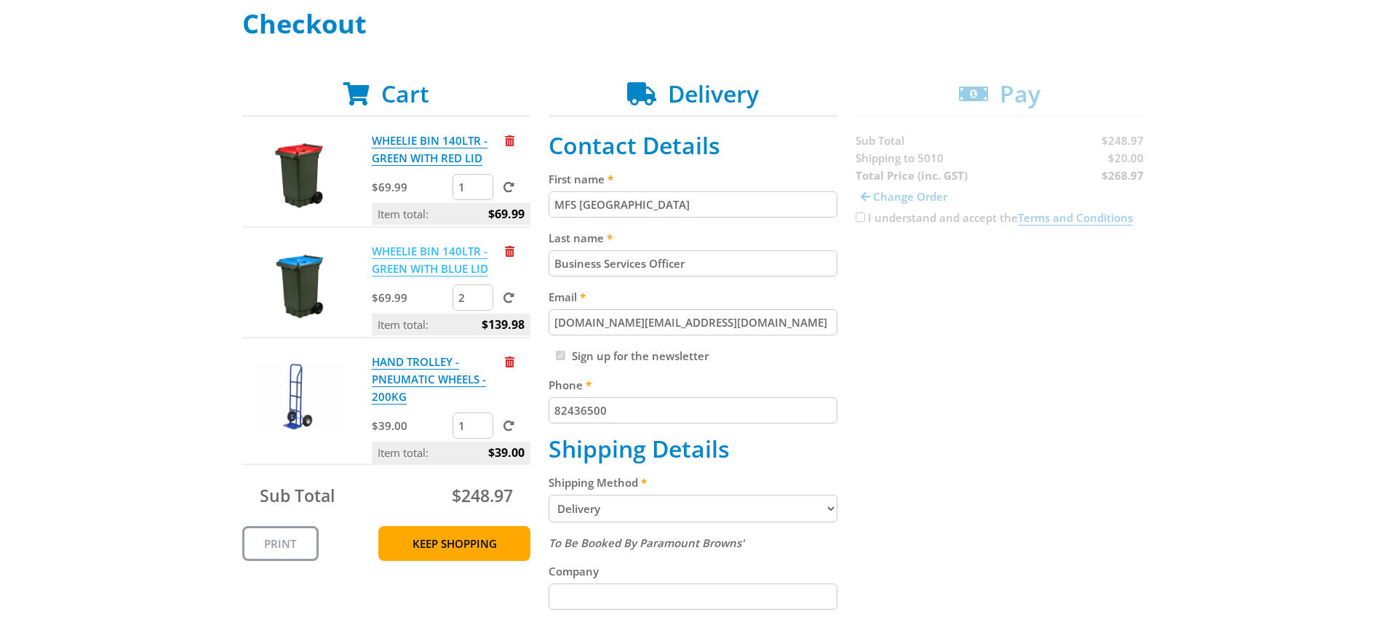
click at [430, 256] on link "WHEELIE BIN 140LTR - GREEN WITH BLUE LID" at bounding box center [430, 260] width 116 height 33
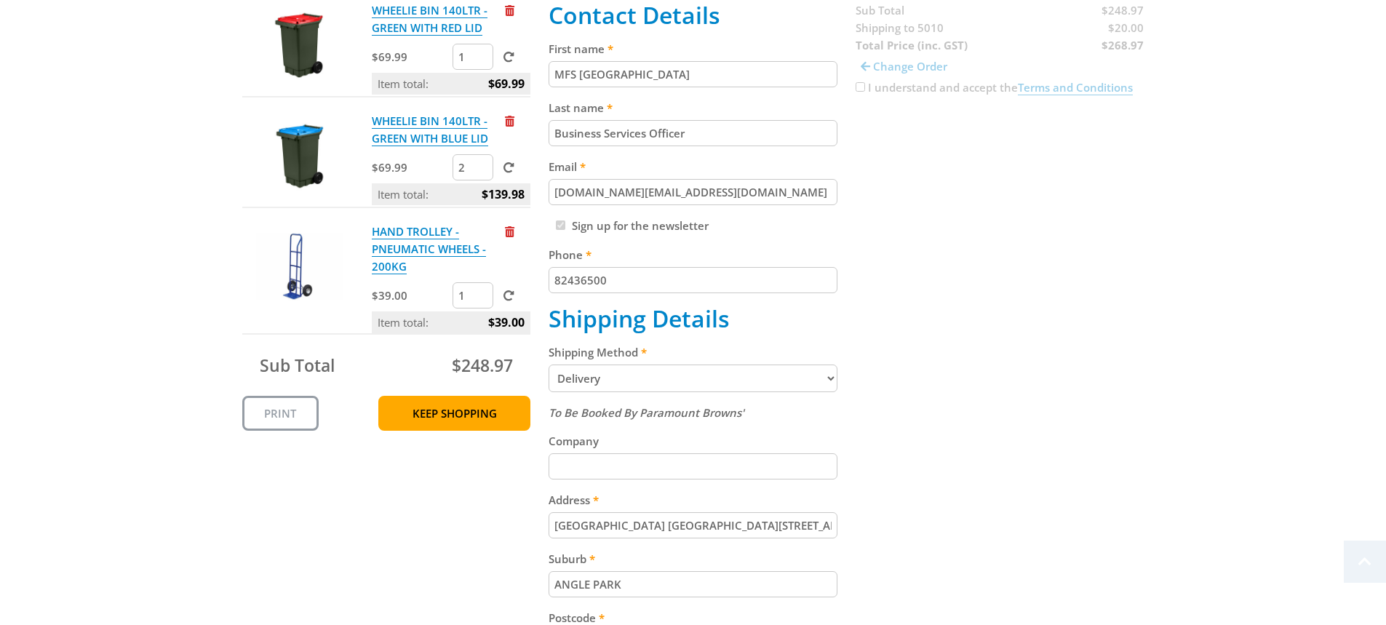
scroll to position [364, 0]
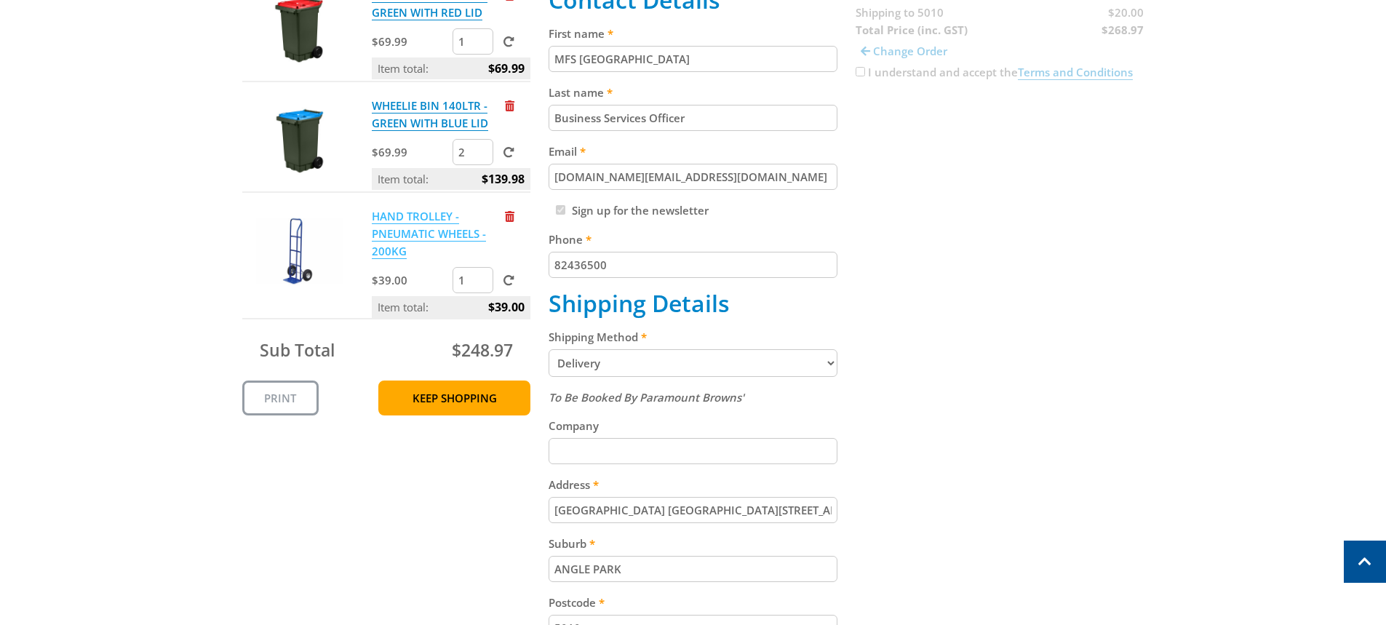
click at [433, 222] on link "HAND TROLLEY - PNEUMATIC WHEELS - 200KG" at bounding box center [429, 234] width 114 height 50
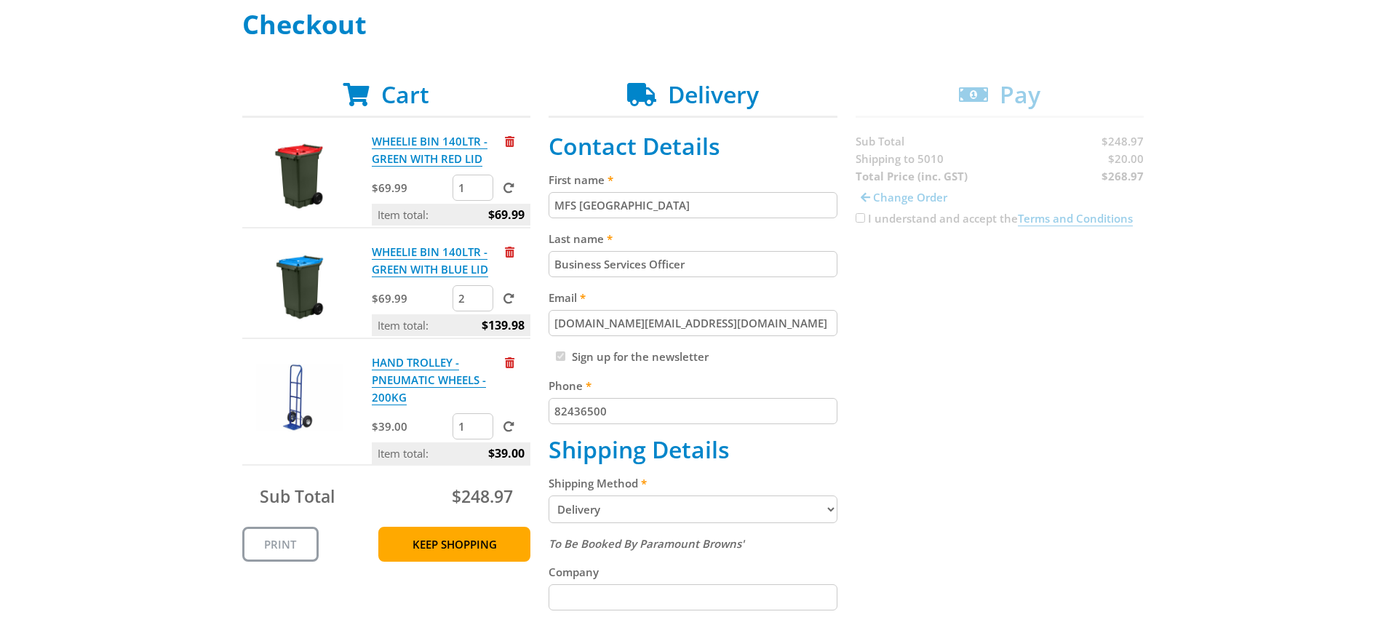
scroll to position [218, 0]
